Goal: Task Accomplishment & Management: Manage account settings

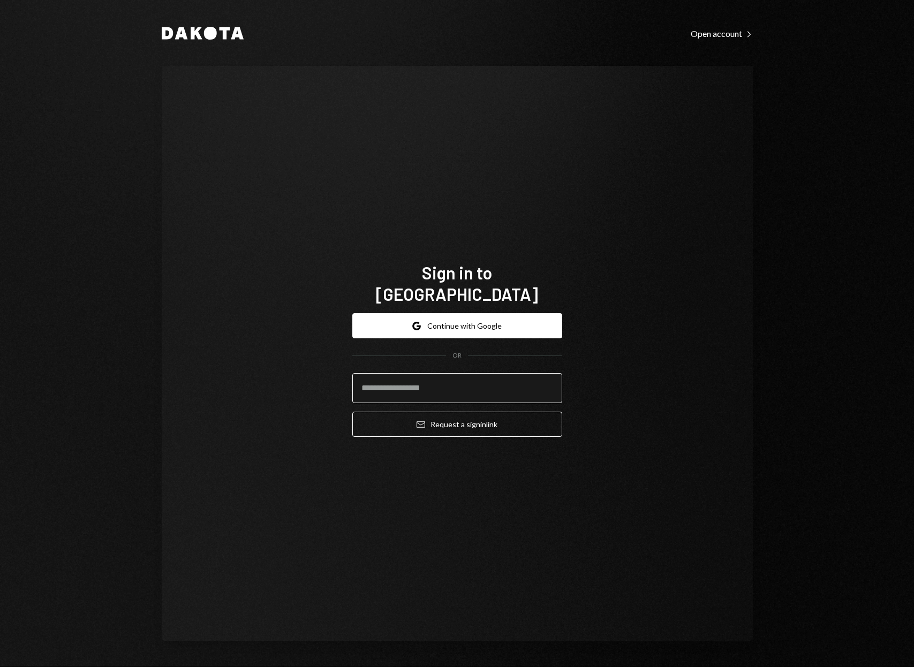
click at [443, 376] on input "email" at bounding box center [457, 388] width 210 height 30
click at [435, 378] on input "email" at bounding box center [457, 388] width 210 height 30
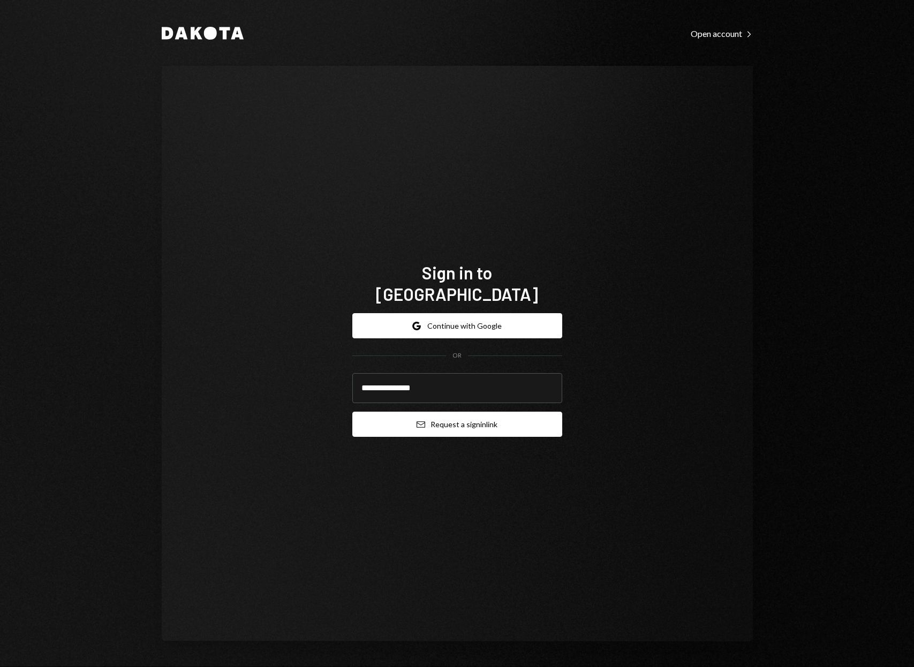
type input "**********"
click at [437, 417] on button "Email Request a sign in link" at bounding box center [457, 424] width 210 height 25
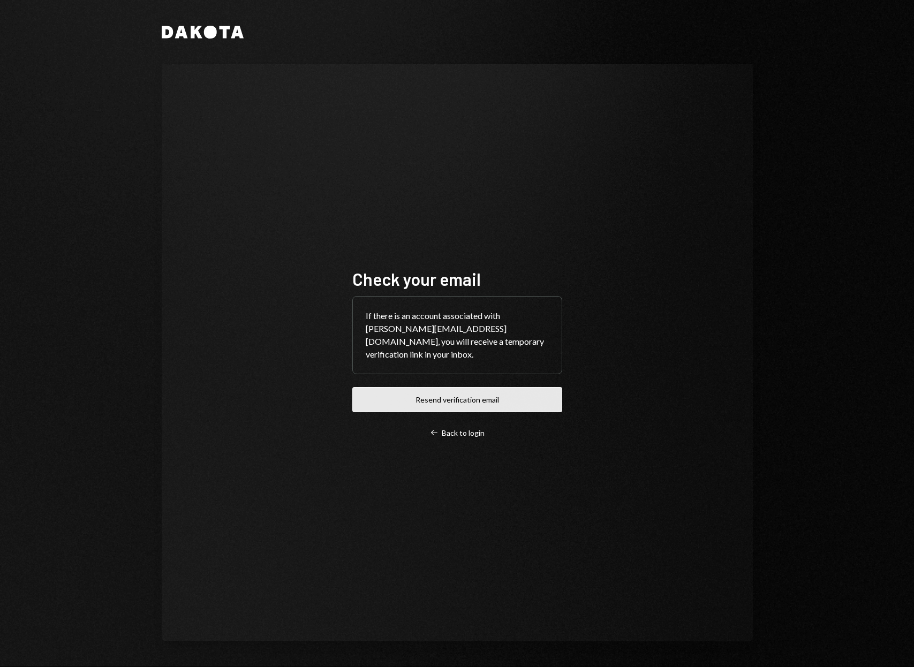
click at [472, 396] on button "Resend verification email" at bounding box center [457, 399] width 210 height 25
click at [464, 428] on div "Left Arrow Back to login" at bounding box center [457, 433] width 55 height 10
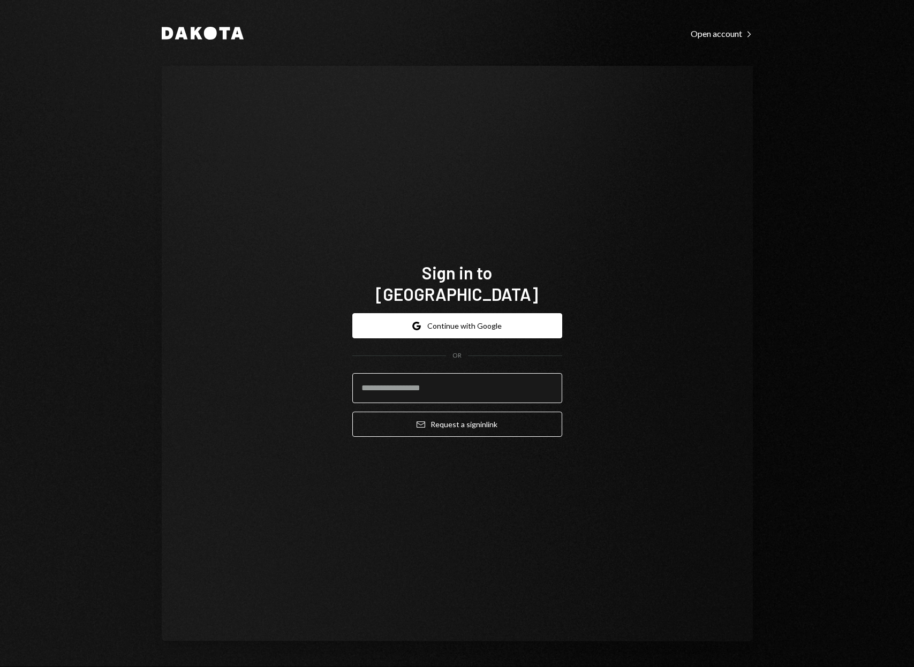
click at [412, 380] on input "email" at bounding box center [457, 388] width 210 height 30
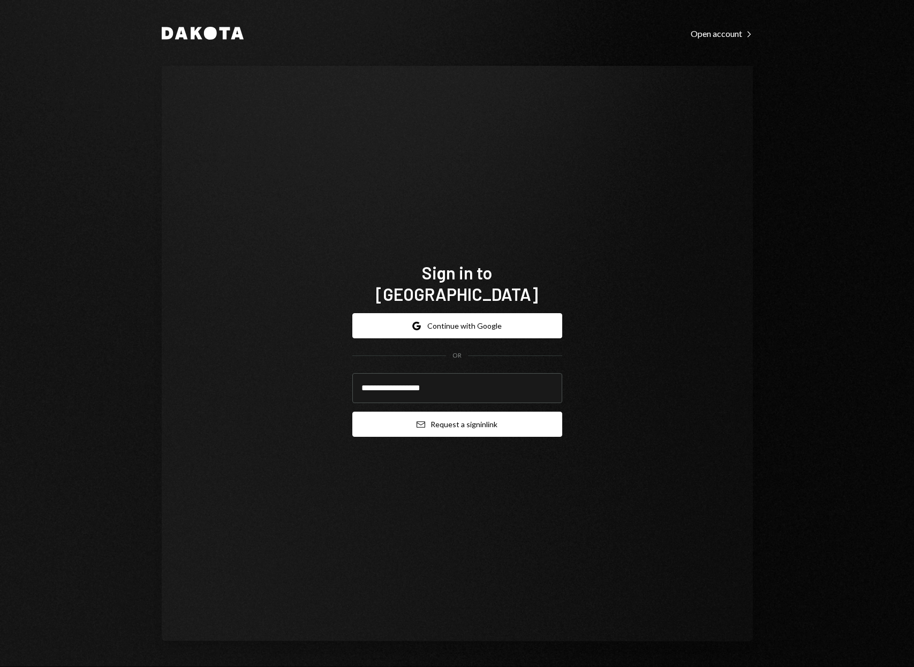
type input "**********"
click at [413, 412] on button "Email Request a sign in link" at bounding box center [457, 424] width 210 height 25
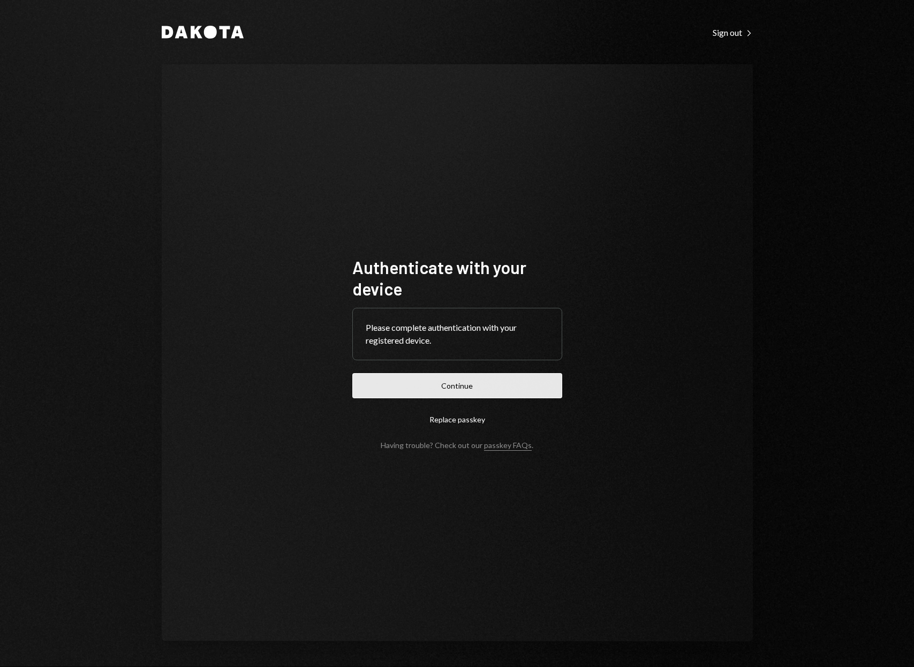
click at [446, 387] on button "Continue" at bounding box center [457, 385] width 210 height 25
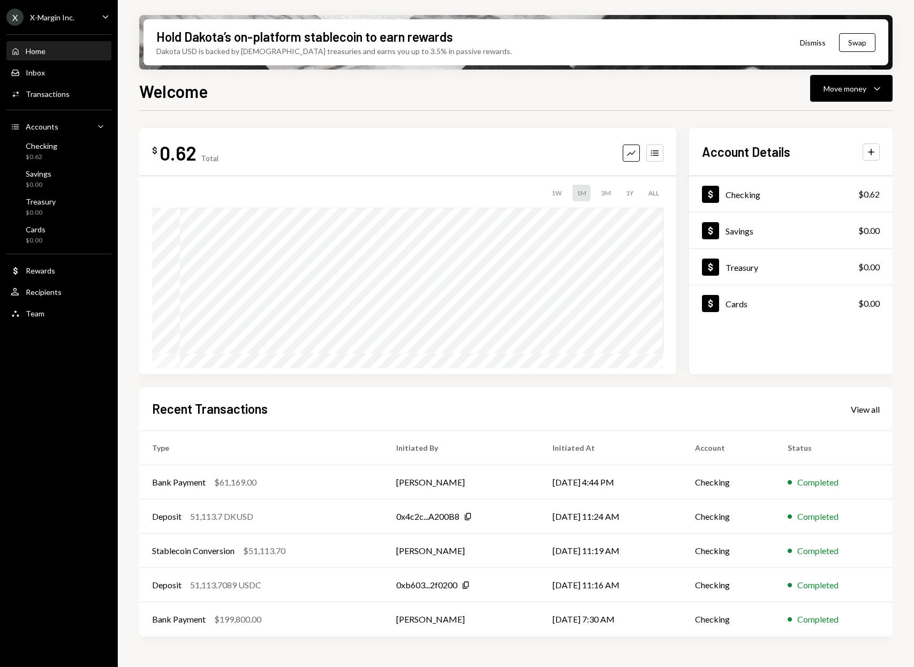
click at [682, 116] on div "$ 0.62 Total Graph Accounts 1W 1M 3M 1Y ALL Account Details Plus Dollar Checkin…" at bounding box center [515, 384] width 753 height 547
click at [878, 88] on icon "button" at bounding box center [877, 88] width 6 height 3
click at [823, 169] on div "Deposit" at bounding box center [843, 168] width 78 height 11
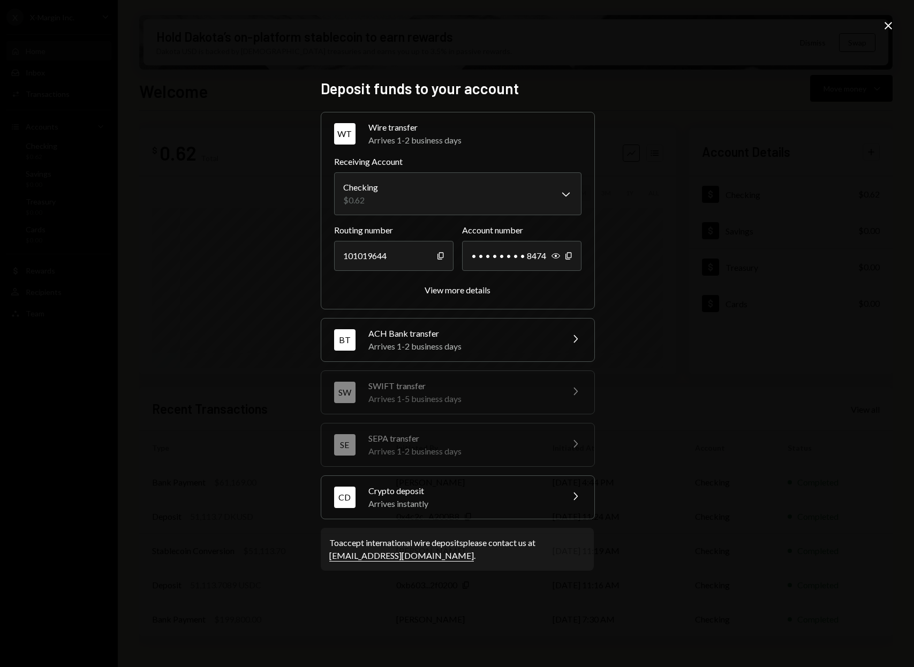
click at [430, 496] on div "Crypto deposit" at bounding box center [461, 490] width 187 height 13
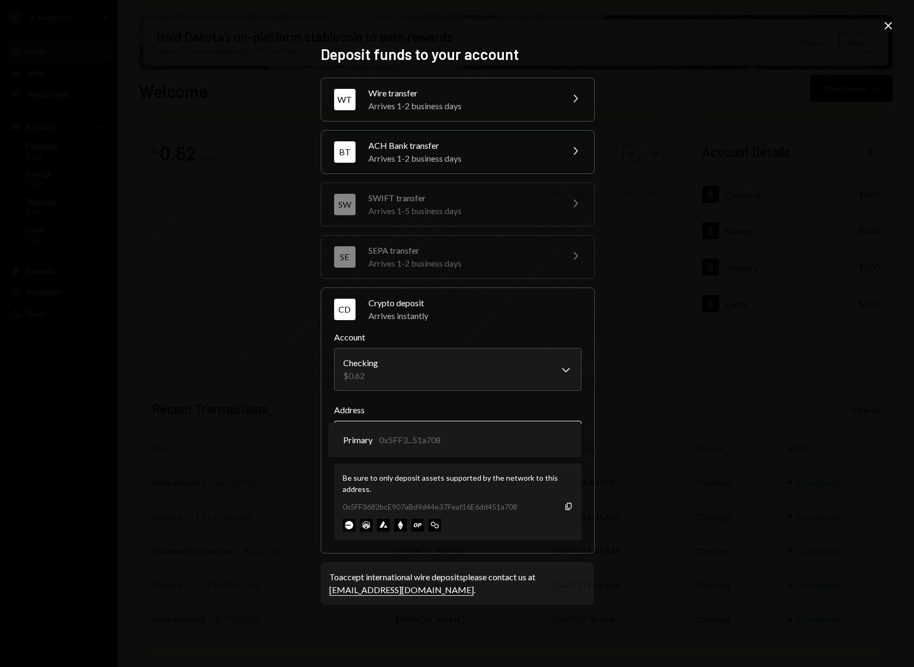
click at [496, 440] on body "X X-Margin Inc. Caret Down Home Home Inbox Inbox Activities Transactions Accoun…" at bounding box center [457, 333] width 914 height 667
click at [493, 434] on body "X X-Margin Inc. Caret Down Home Home Inbox Inbox Activities Transactions Accoun…" at bounding box center [457, 333] width 914 height 667
click at [368, 435] on body "X X-Margin Inc. Caret Down Home Home Inbox Inbox Activities Transactions Accoun…" at bounding box center [457, 333] width 914 height 667
click at [568, 509] on icon "button" at bounding box center [568, 506] width 6 height 7
click at [274, 168] on div "**********" at bounding box center [457, 333] width 914 height 667
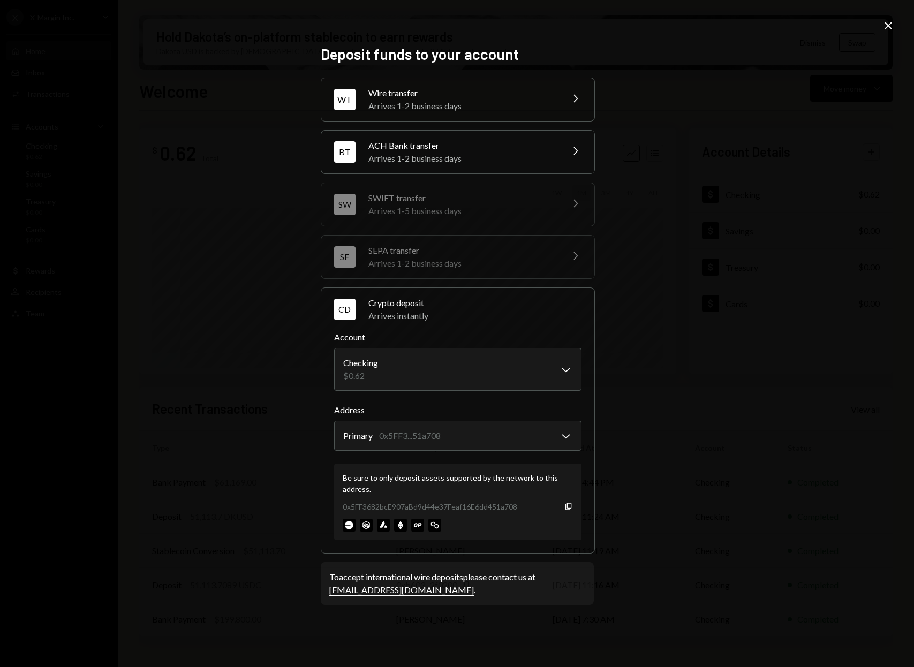
click at [887, 28] on icon "Close" at bounding box center [888, 25] width 13 height 13
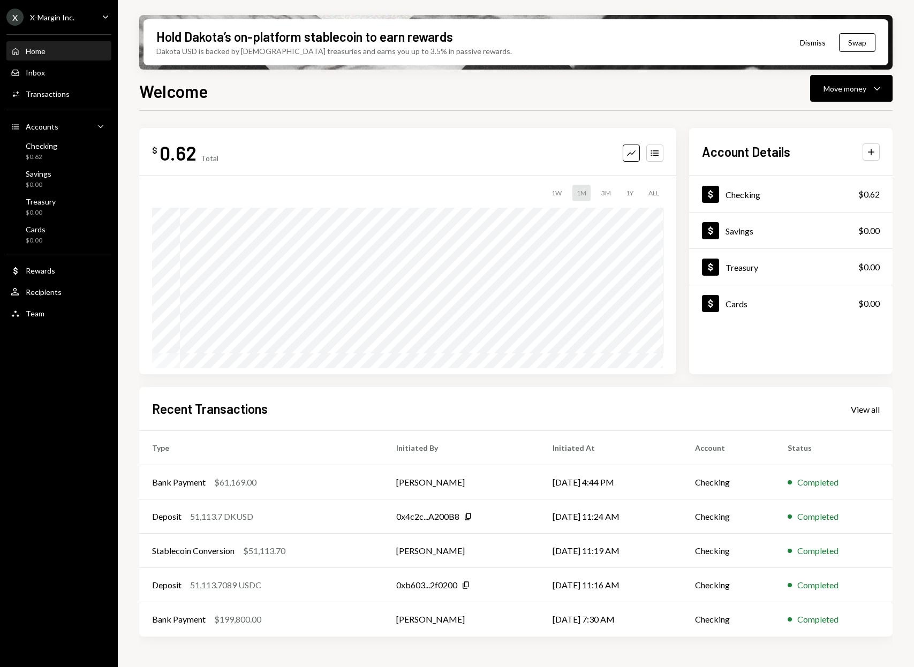
click at [136, 313] on div "Hold Dakota’s on-platform stablecoin to earn rewards Dakota USD is backed by U.…" at bounding box center [516, 333] width 796 height 667
click at [59, 156] on div "Checking $0.62" at bounding box center [59, 151] width 96 height 20
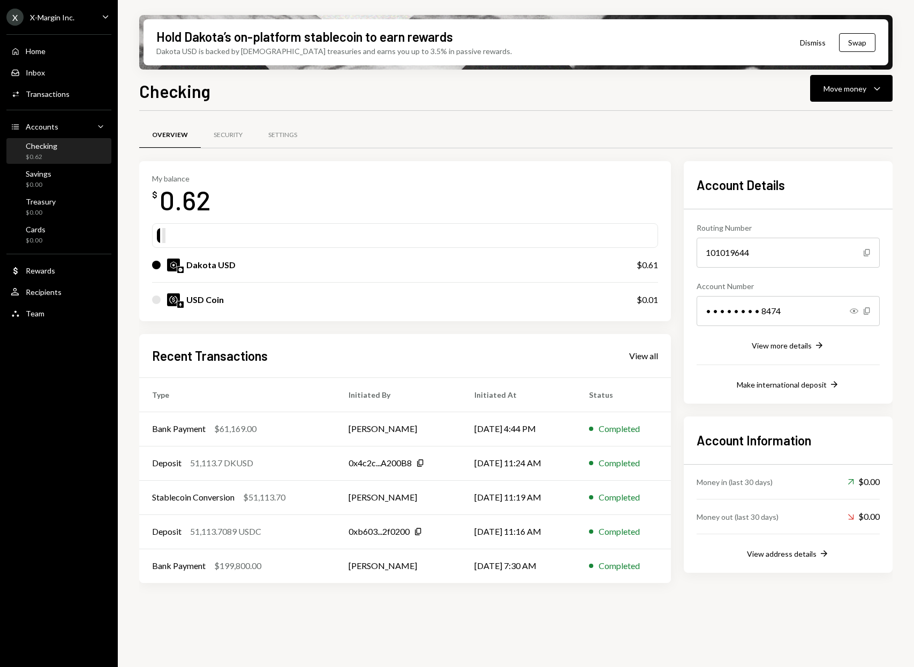
click at [217, 300] on div "USD Coin" at bounding box center [204, 299] width 37 height 13
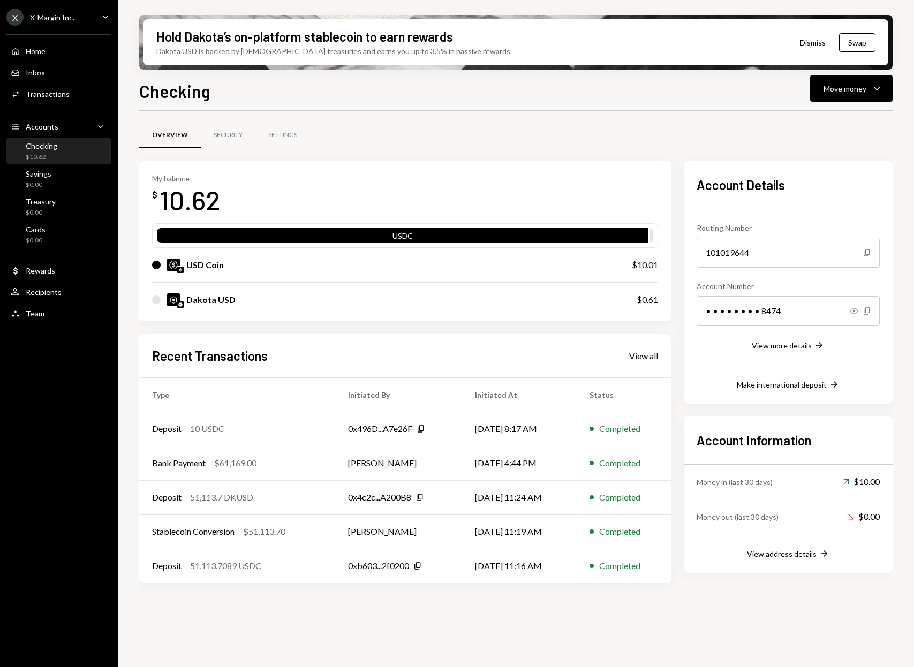
click at [811, 45] on button "Dismiss" at bounding box center [812, 42] width 52 height 25
